Goal: Task Accomplishment & Management: Use online tool/utility

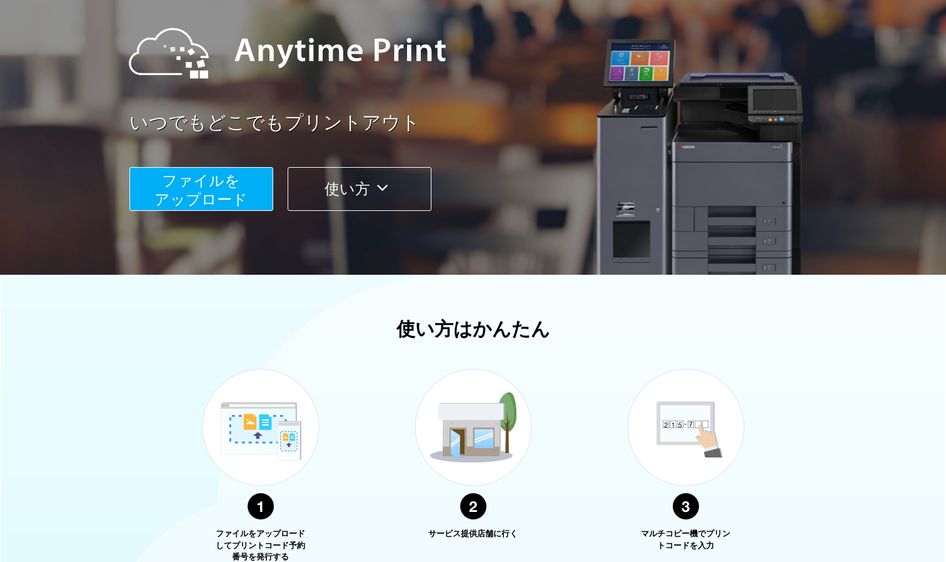
scroll to position [133, 0]
click at [204, 183] on span "ファイルを ​​アップロード" at bounding box center [200, 189] width 93 height 36
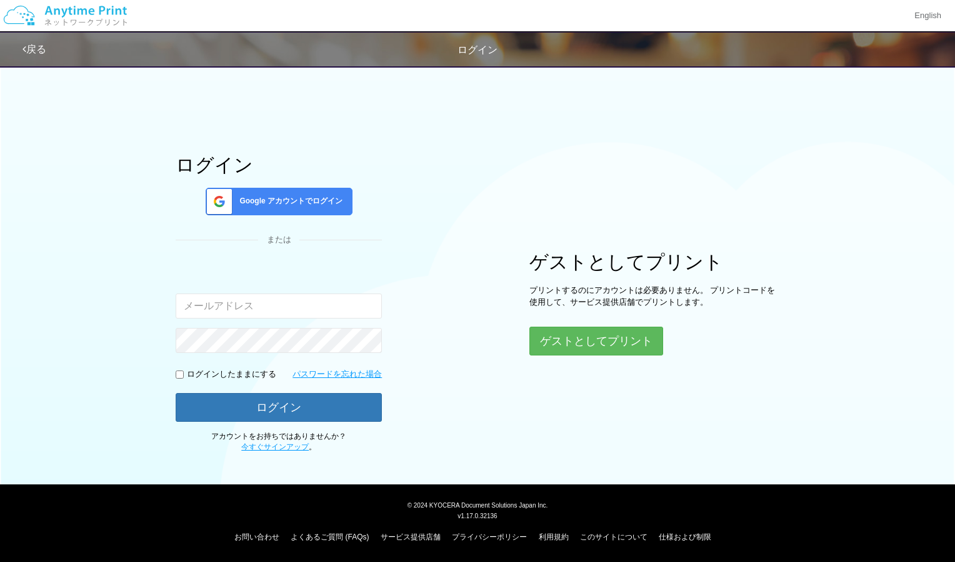
click at [289, 202] on span "Google アカウントでログイン" at bounding box center [288, 201] width 108 height 11
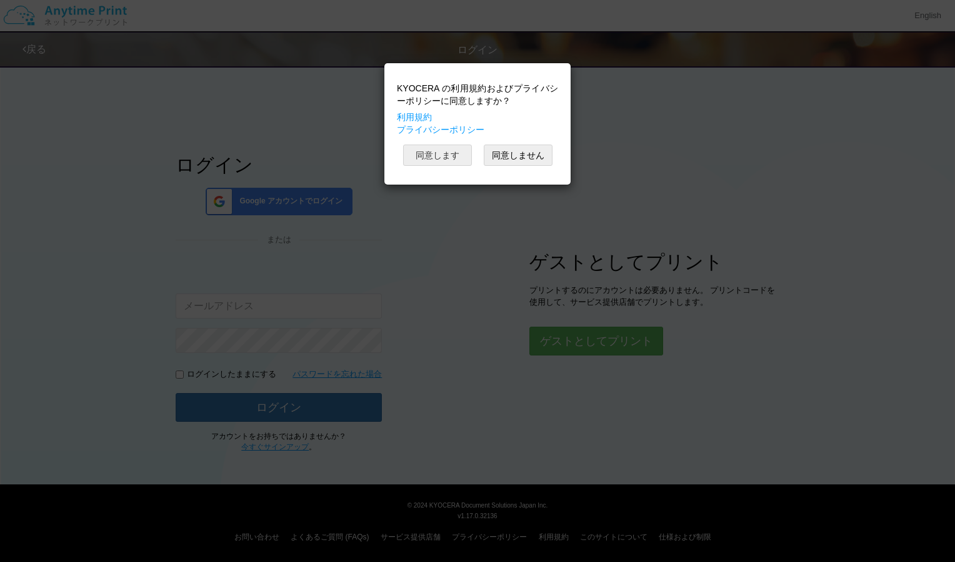
click at [437, 151] on button "同意します" at bounding box center [437, 154] width 69 height 21
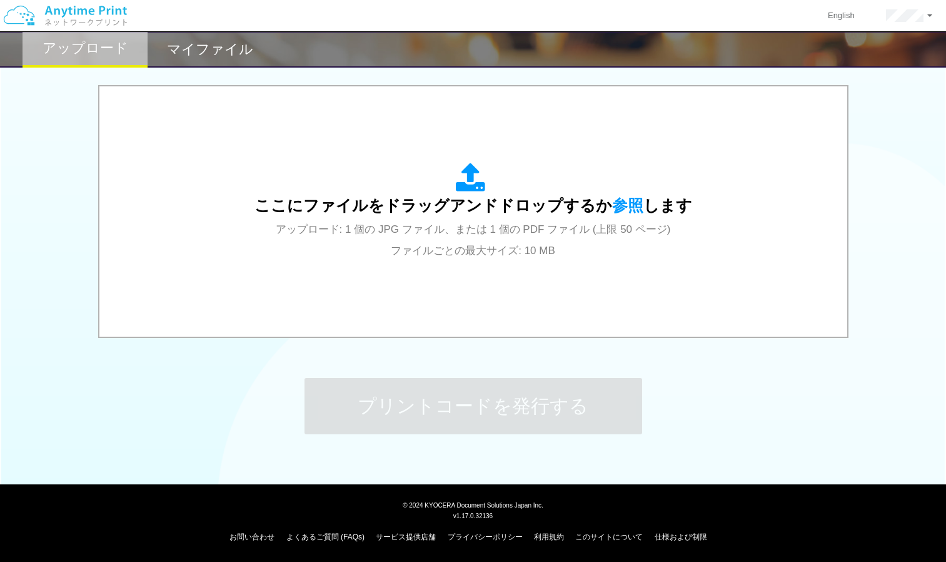
scroll to position [370, 0]
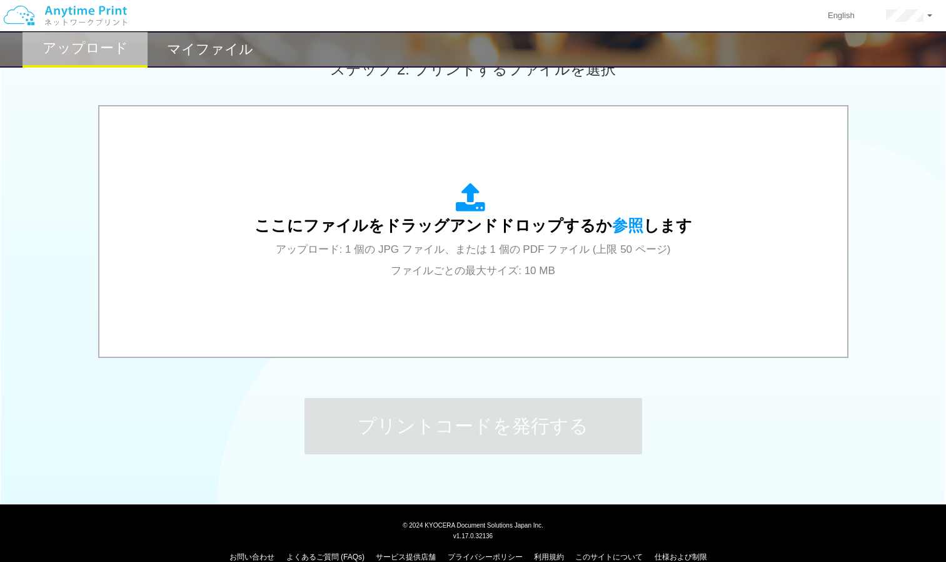
click at [620, 87] on div "ステップ 2: プリントするファイルを選択" at bounding box center [473, 69] width 946 height 71
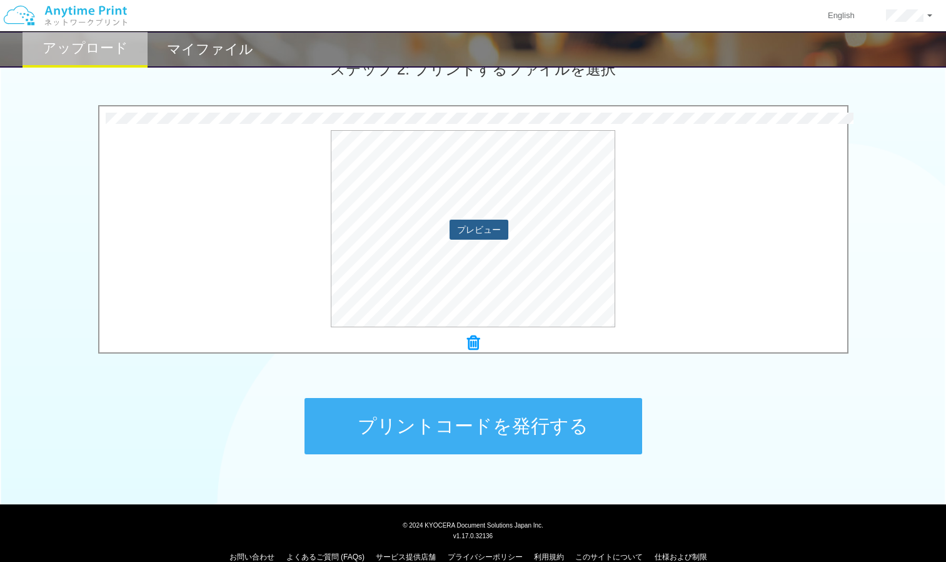
click at [478, 236] on button "プレビュー" at bounding box center [479, 229] width 59 height 20
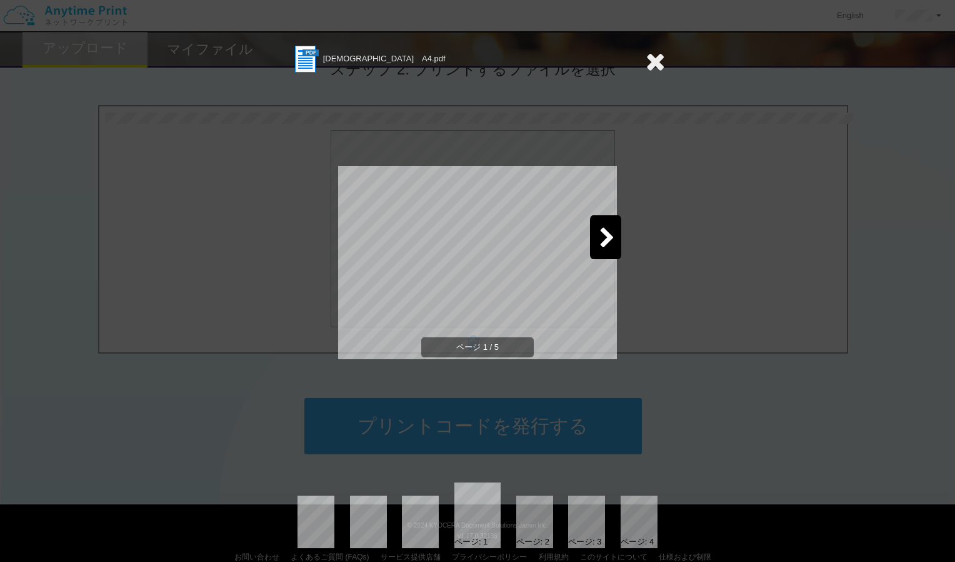
click at [605, 234] on icon at bounding box center [608, 239] width 16 height 22
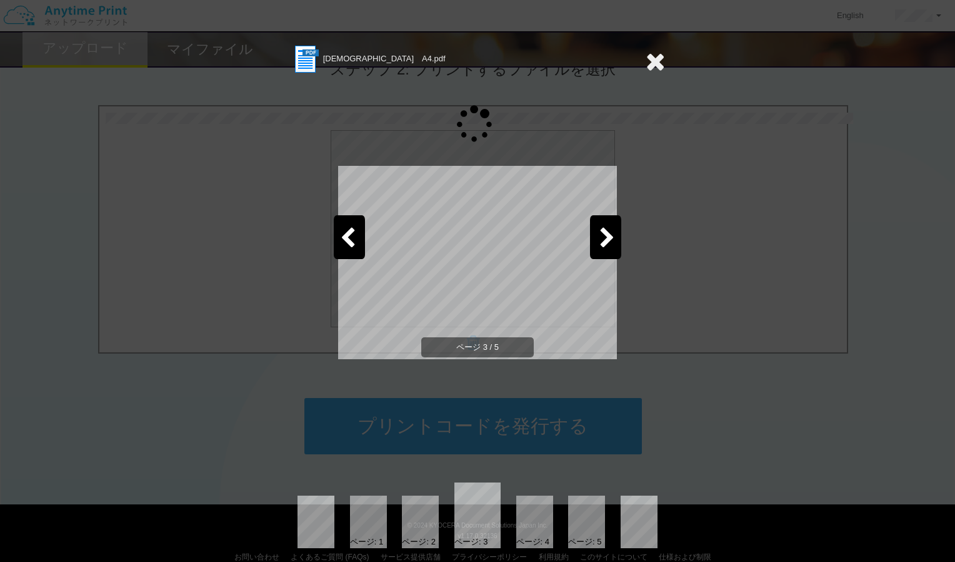
click at [605, 234] on icon at bounding box center [608, 239] width 16 height 22
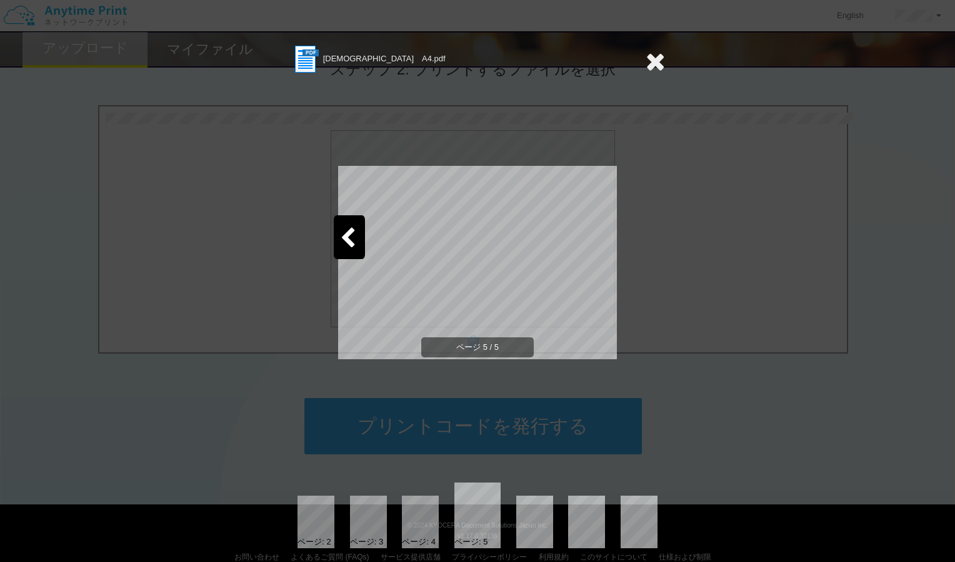
click at [647, 68] on icon at bounding box center [655, 61] width 19 height 25
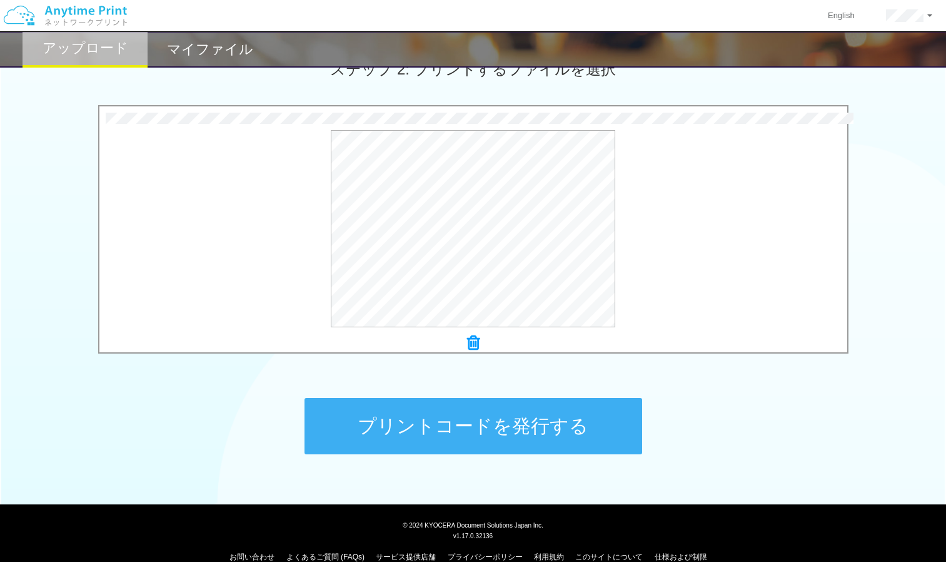
click at [486, 413] on button "プリントコードを発行する" at bounding box center [474, 426] width 338 height 56
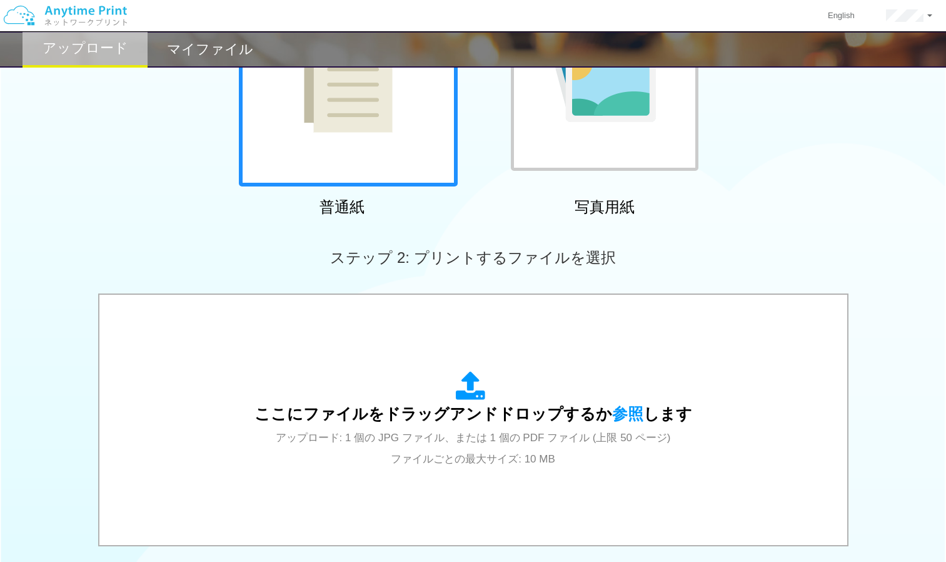
scroll to position [187, 0]
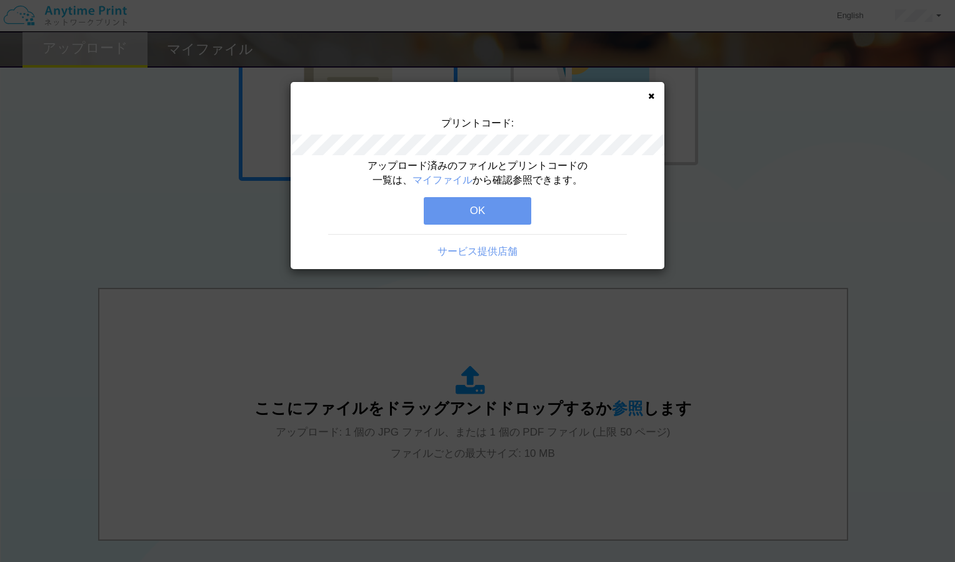
click at [496, 199] on button "OK" at bounding box center [478, 211] width 108 height 28
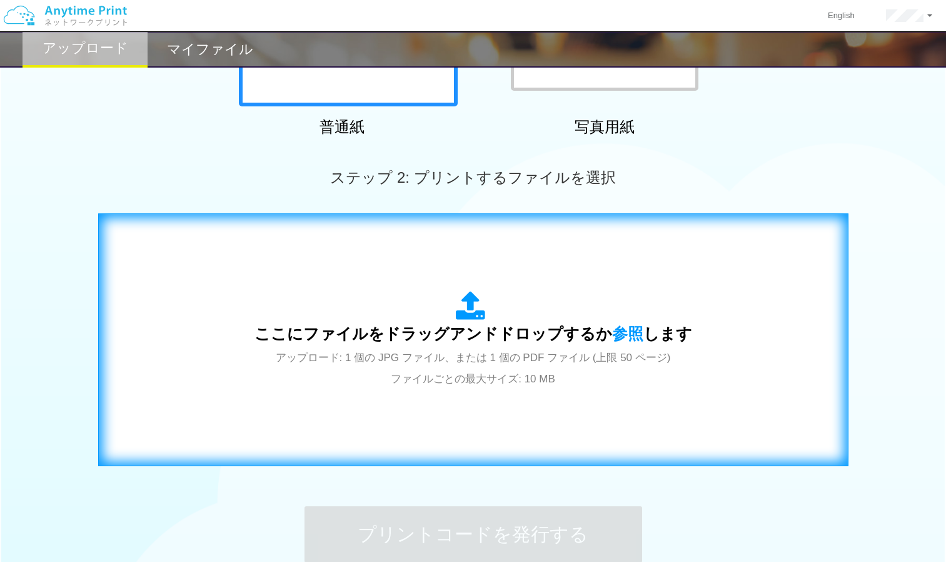
scroll to position [262, 0]
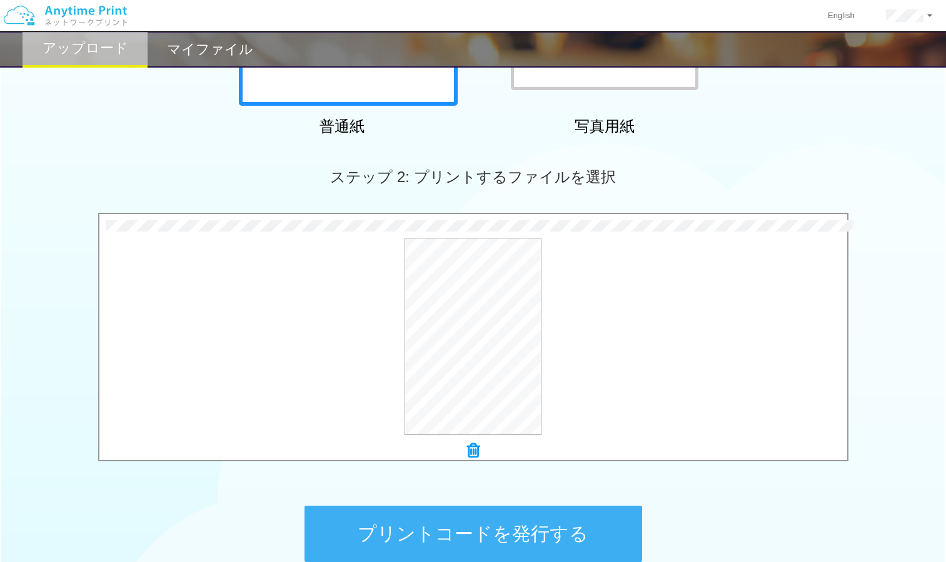
click at [595, 531] on button "プリントコードを発行する" at bounding box center [474, 533] width 338 height 56
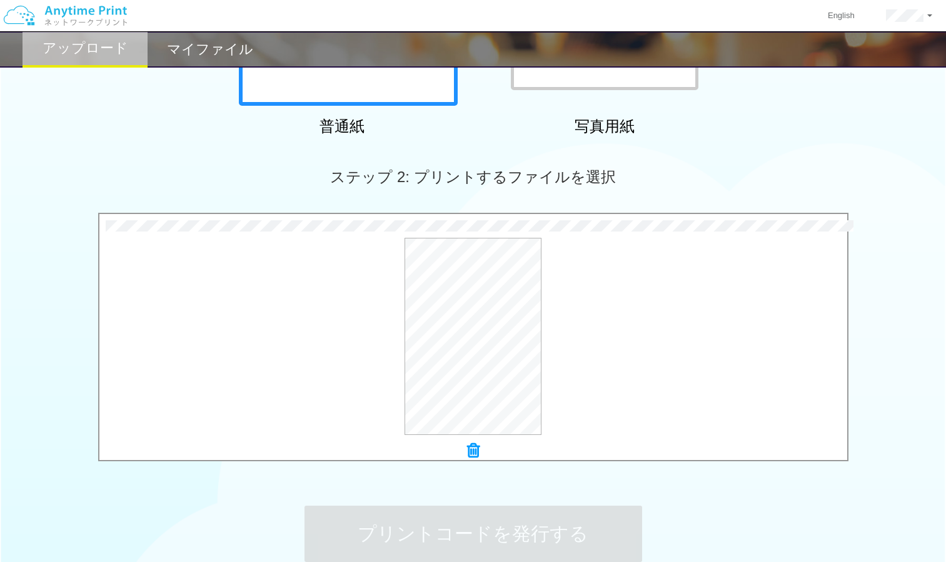
scroll to position [0, 0]
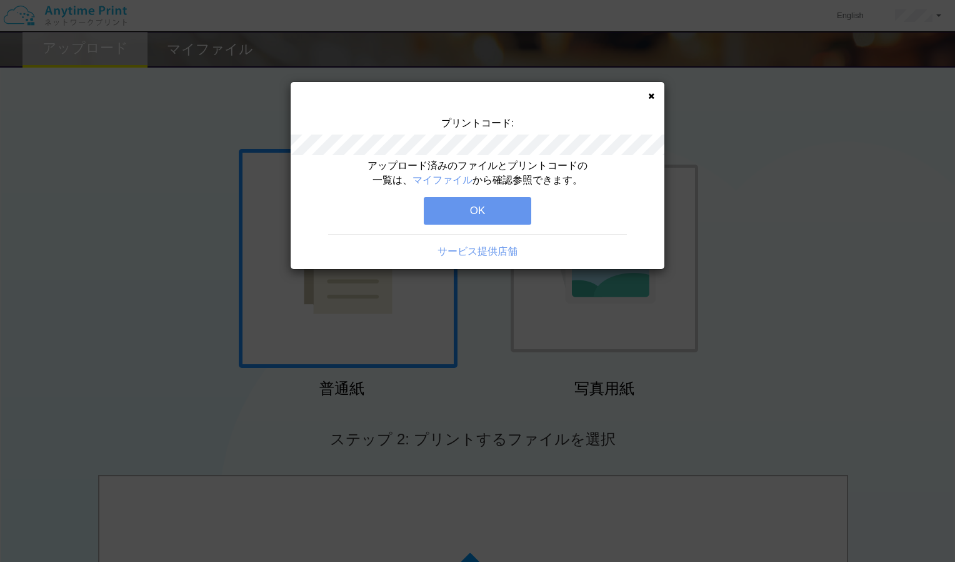
click at [513, 208] on button "OK" at bounding box center [478, 211] width 108 height 28
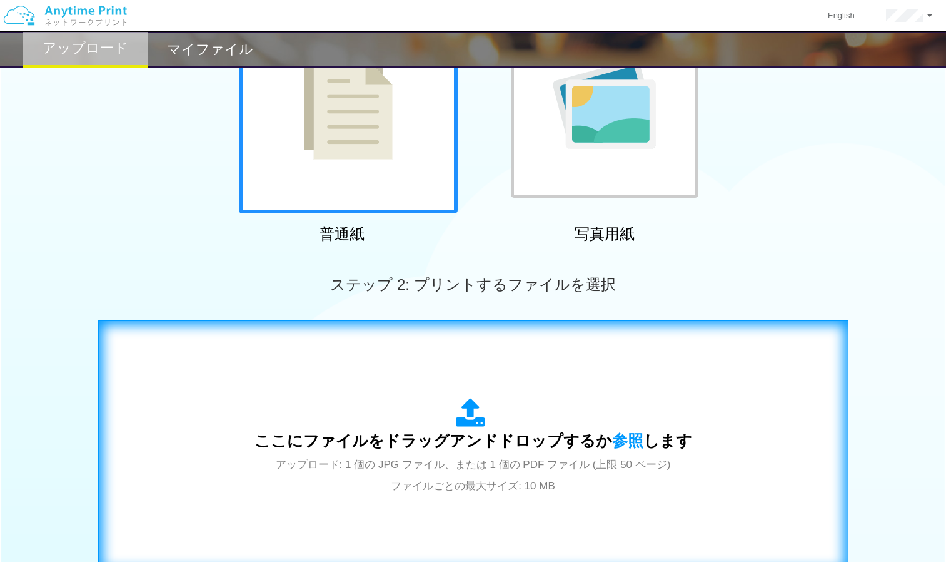
scroll to position [155, 0]
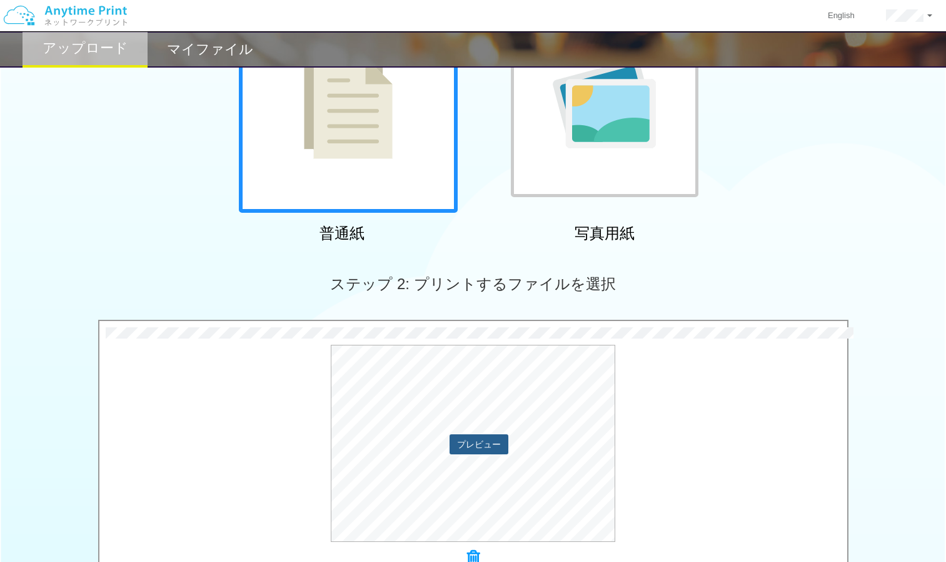
click at [503, 447] on button "プレビュー" at bounding box center [479, 444] width 59 height 20
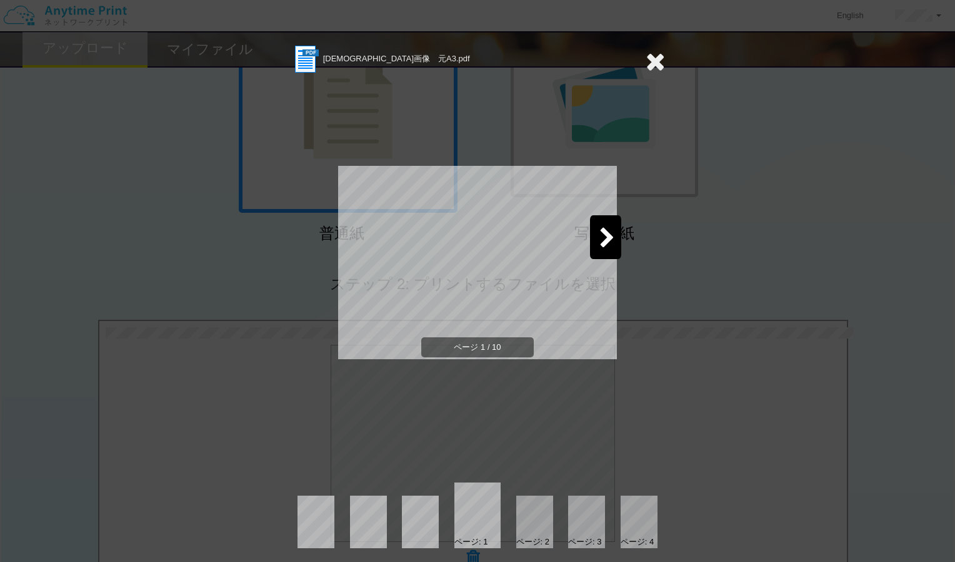
click at [594, 228] on div at bounding box center [605, 237] width 31 height 44
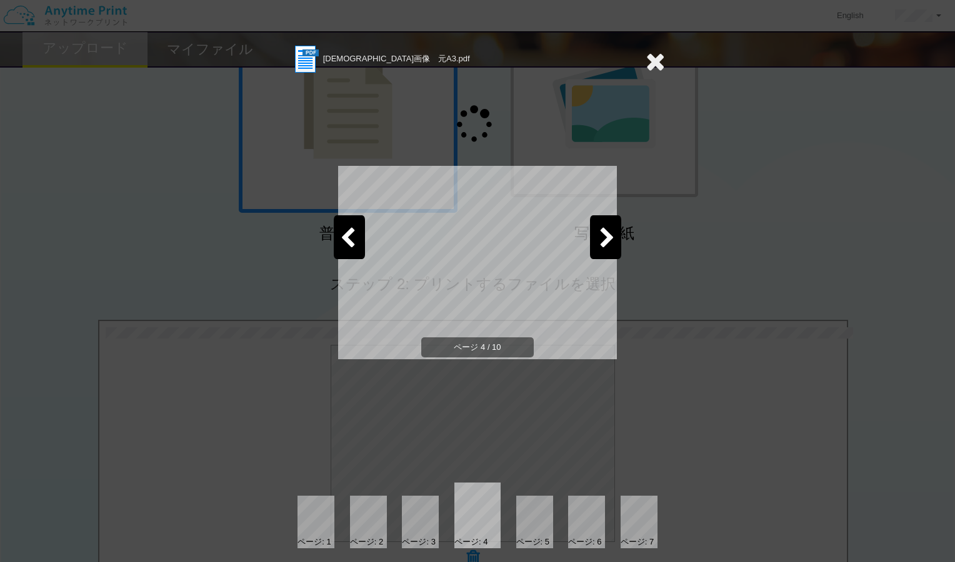
click at [594, 228] on div at bounding box center [605, 237] width 31 height 44
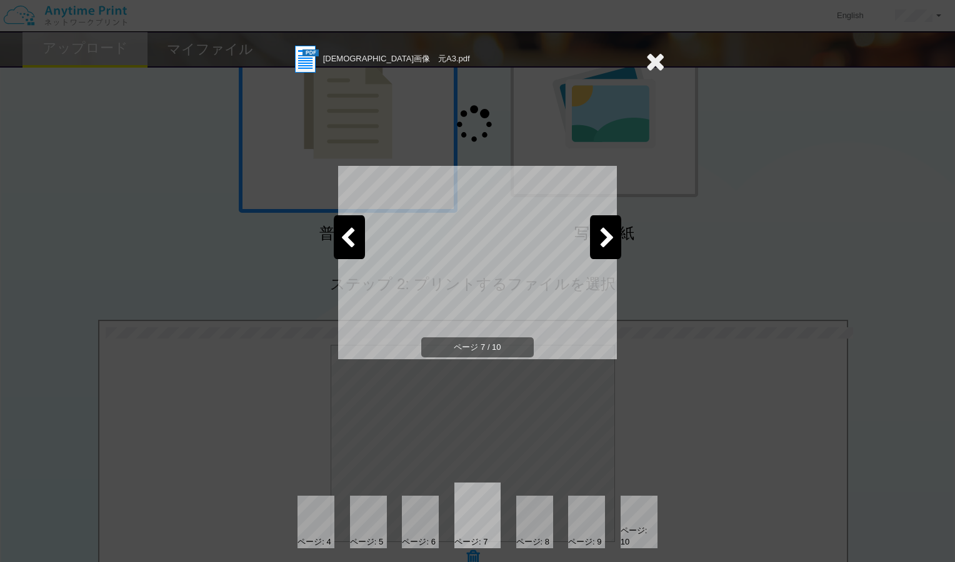
click at [594, 228] on div at bounding box center [605, 237] width 31 height 44
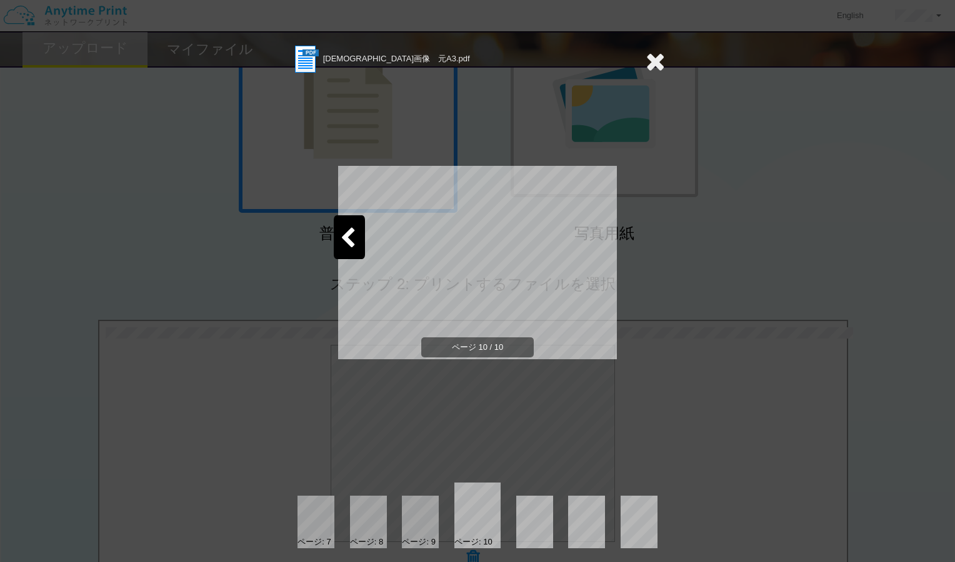
click at [747, 220] on div "[DEMOGRAPHIC_DATA]画像　元A3.pdf ページ 10 / 10 ページ: 7 ページ: 8 ページ: 9 ページ: 10" at bounding box center [477, 281] width 955 height 562
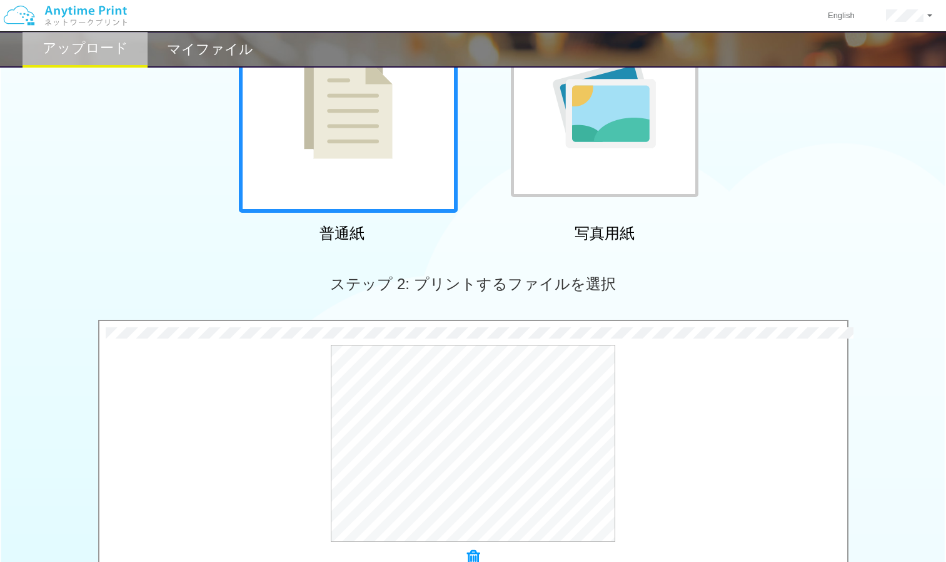
scroll to position [390, 0]
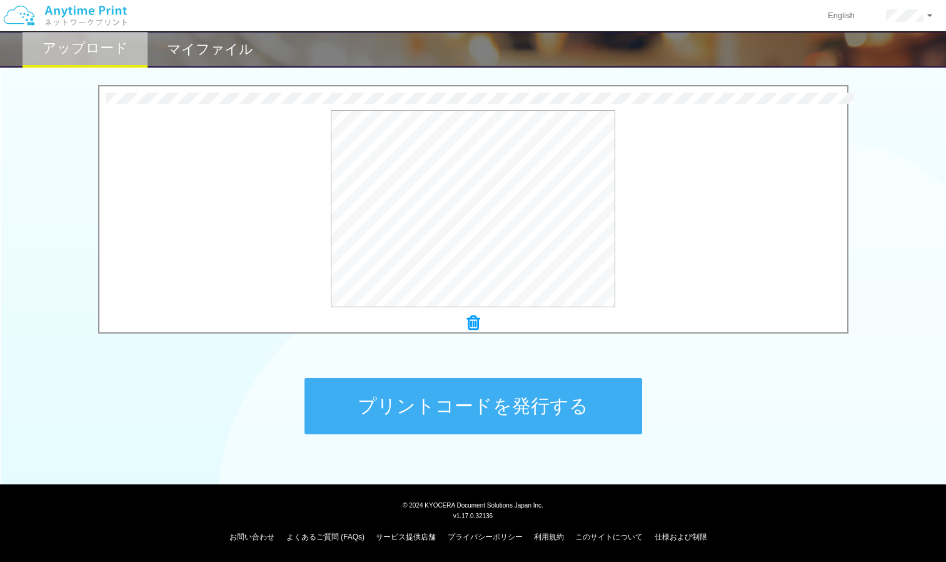
click at [590, 416] on button "プリントコードを発行する" at bounding box center [474, 406] width 338 height 56
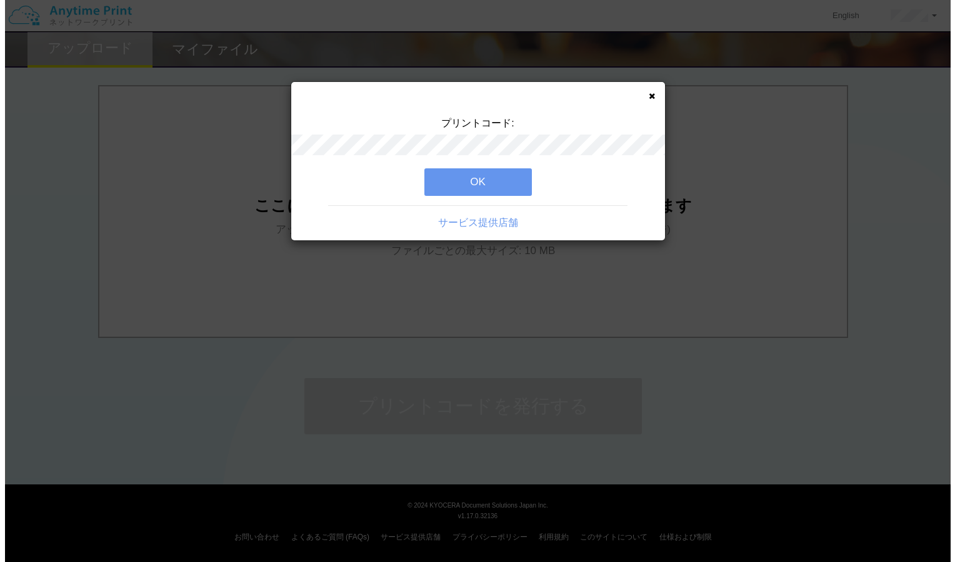
scroll to position [0, 0]
